Goal: Task Accomplishment & Management: Manage account settings

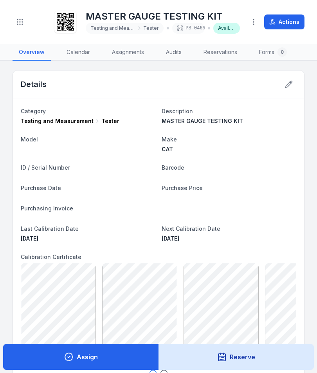
click at [21, 19] on icon "Toggle navigation" at bounding box center [20, 22] width 8 height 8
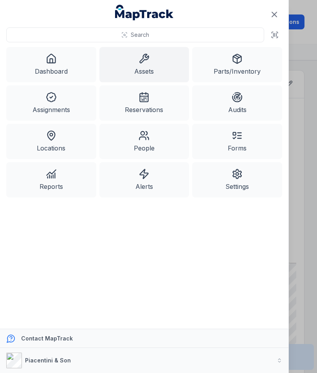
click at [276, 37] on icon at bounding box center [275, 35] width 8 height 8
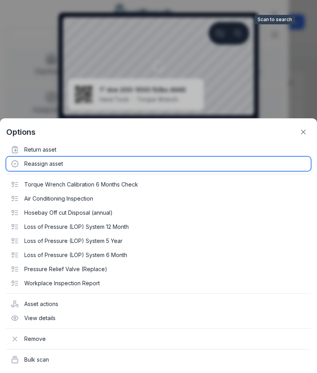
click at [41, 166] on div "Reassign asset" at bounding box center [158, 164] width 305 height 14
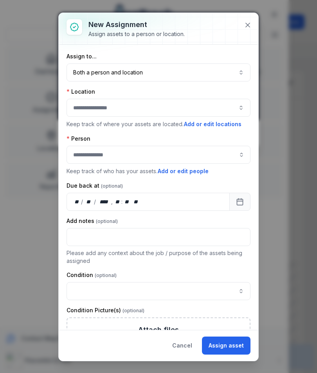
click at [211, 69] on button "Both a person and location ****" at bounding box center [159, 72] width 184 height 18
click at [248, 25] on icon at bounding box center [248, 25] width 4 height 4
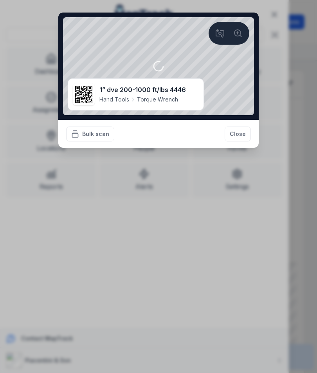
click at [169, 95] on div "1” dve 200-1000 ft/lbs 4446 Hand Tools Torque Wrench" at bounding box center [142, 94] width 87 height 19
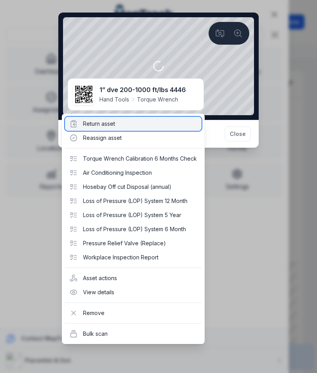
click at [103, 122] on div "Return asset" at bounding box center [133, 124] width 137 height 14
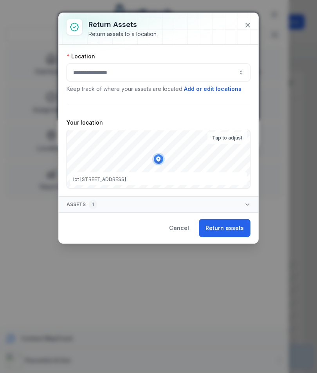
click at [197, 76] on button "button" at bounding box center [159, 72] width 184 height 18
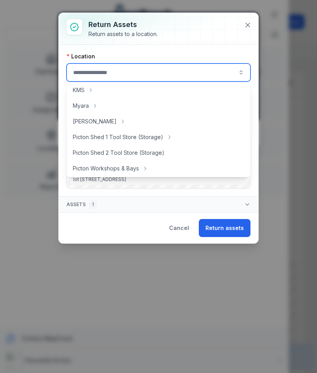
scroll to position [124, 0]
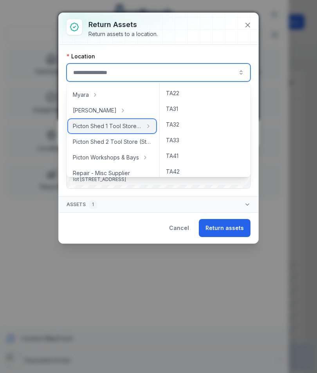
click at [133, 127] on span "Picton Shed 1 Tool Store (Storage)" at bounding box center [107, 126] width 69 height 8
type input "**********"
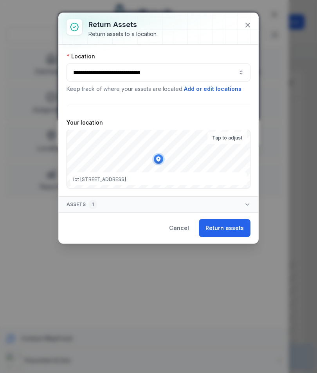
click at [230, 235] on button "Return assets" at bounding box center [225, 228] width 52 height 18
